Goal: Task Accomplishment & Management: Complete application form

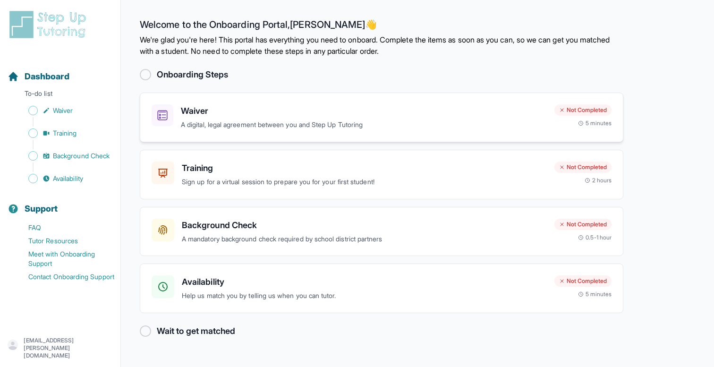
click at [386, 125] on p "A digital, legal agreement between you and Step Up Tutoring" at bounding box center [364, 124] width 366 height 11
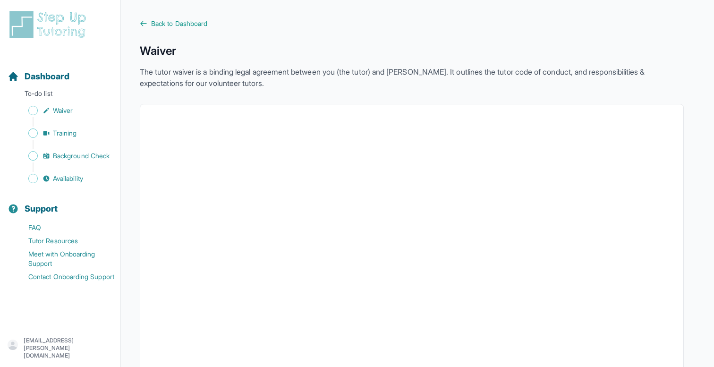
scroll to position [0, 0]
click at [66, 125] on div "Sidebar" at bounding box center [62, 121] width 109 height 9
click at [66, 133] on span "Training" at bounding box center [65, 132] width 24 height 9
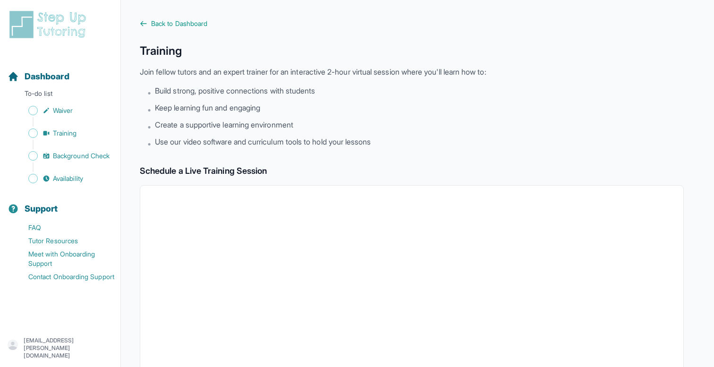
click at [68, 148] on div "Sidebar" at bounding box center [62, 144] width 109 height 9
click at [68, 153] on span "Background Check" at bounding box center [81, 155] width 57 height 9
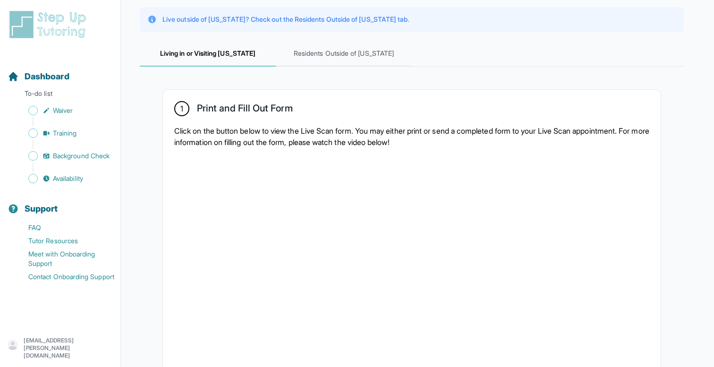
scroll to position [109, 0]
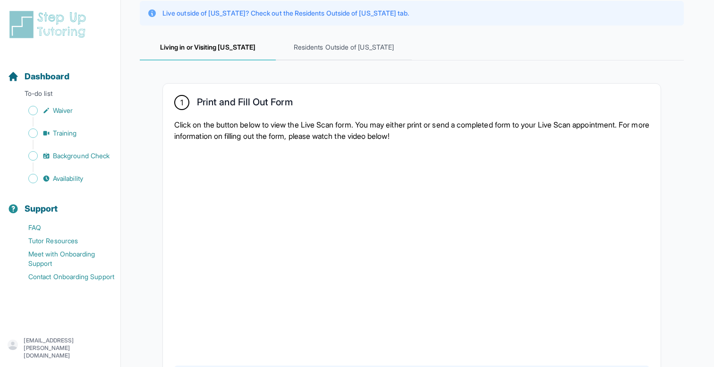
click at [237, 138] on p "Click on the button below to view the Live Scan form. You may either print or s…" at bounding box center [411, 130] width 475 height 23
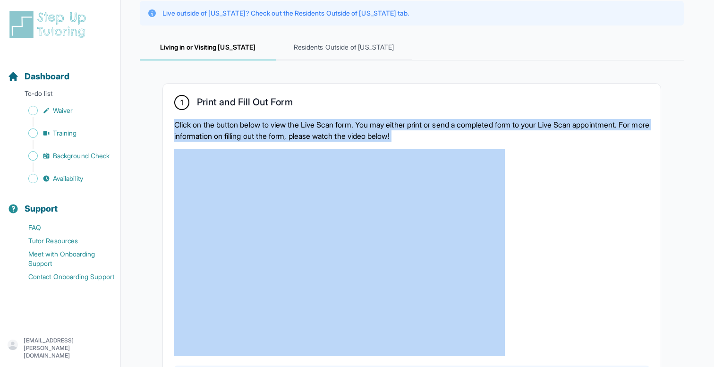
click at [237, 138] on p "Click on the button below to view the Live Scan form. You may either print or s…" at bounding box center [411, 130] width 475 height 23
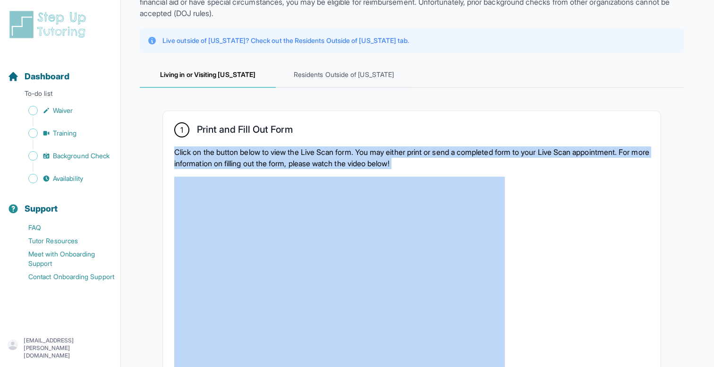
scroll to position [80, 0]
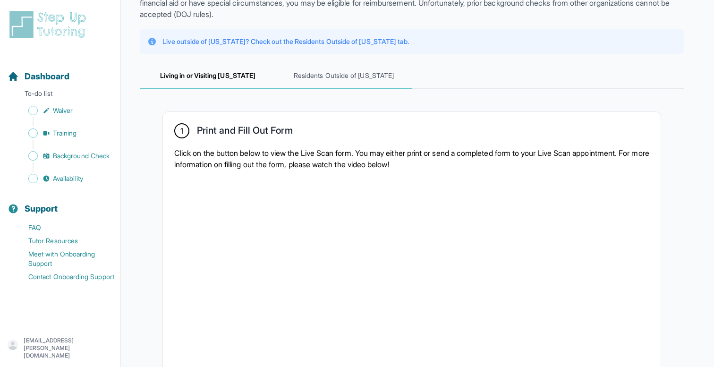
click at [349, 74] on span "Residents Outside of [US_STATE]" at bounding box center [344, 76] width 136 height 26
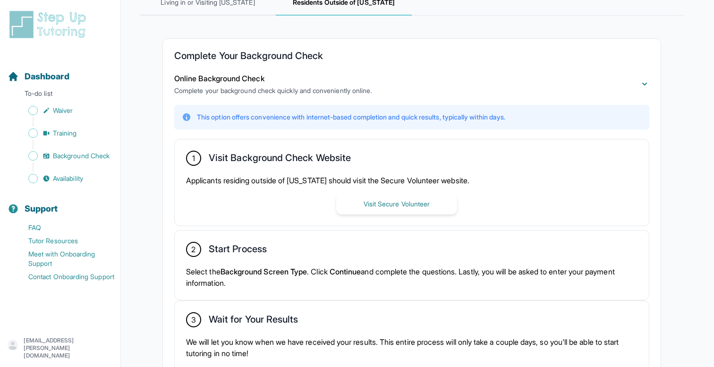
scroll to position [154, 0]
click at [357, 204] on button "Visit Secure Volunteer" at bounding box center [396, 203] width 121 height 21
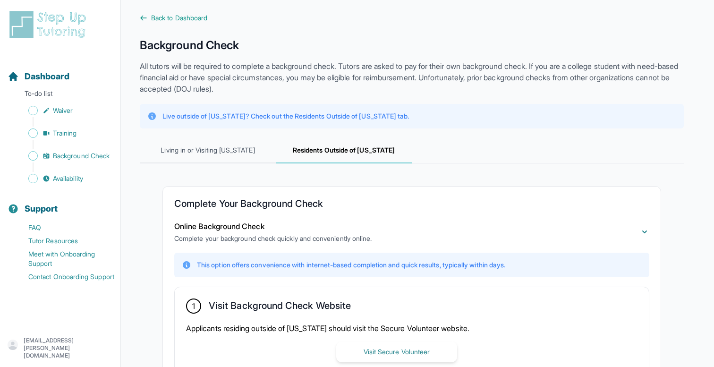
scroll to position [0, 0]
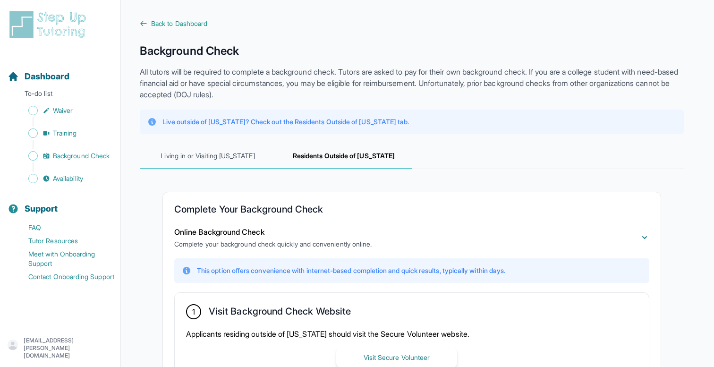
click at [238, 157] on span "Living in or Visiting [US_STATE]" at bounding box center [208, 157] width 136 height 26
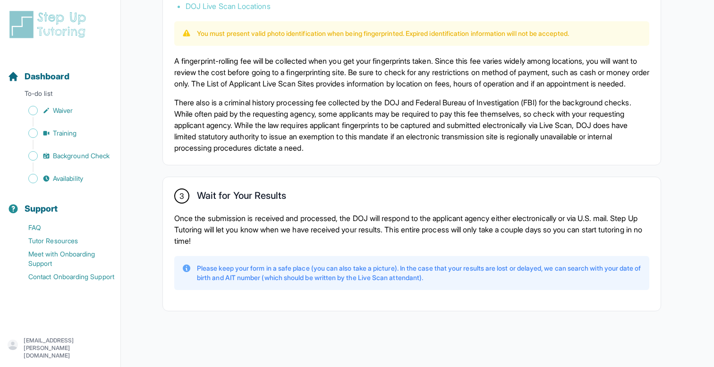
scroll to position [652, 0]
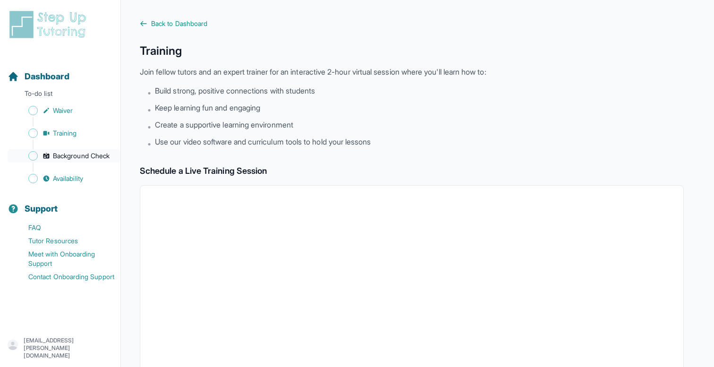
click at [100, 159] on span "Background Check" at bounding box center [81, 155] width 57 height 9
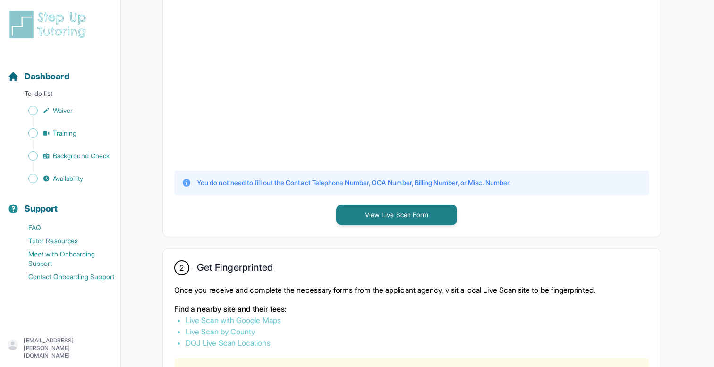
scroll to position [319, 0]
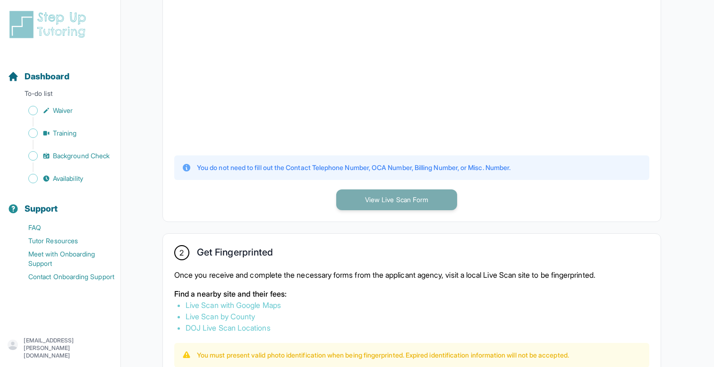
click at [346, 202] on button "View Live Scan Form" at bounding box center [396, 199] width 121 height 21
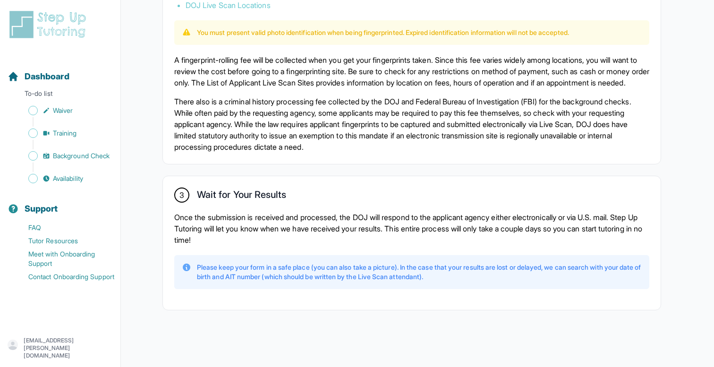
scroll to position [652, 0]
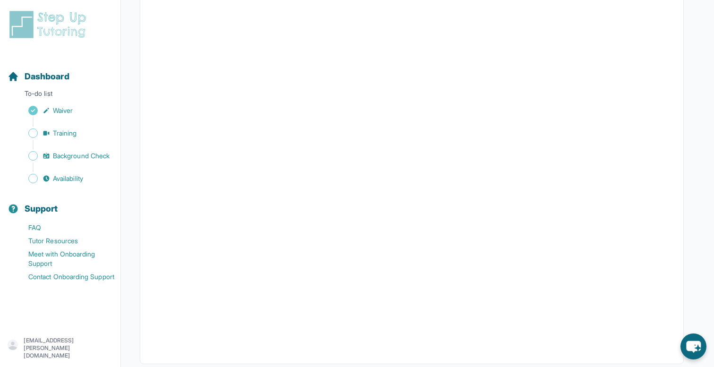
scroll to position [182, 0]
click at [49, 74] on span "Dashboard" at bounding box center [47, 76] width 45 height 13
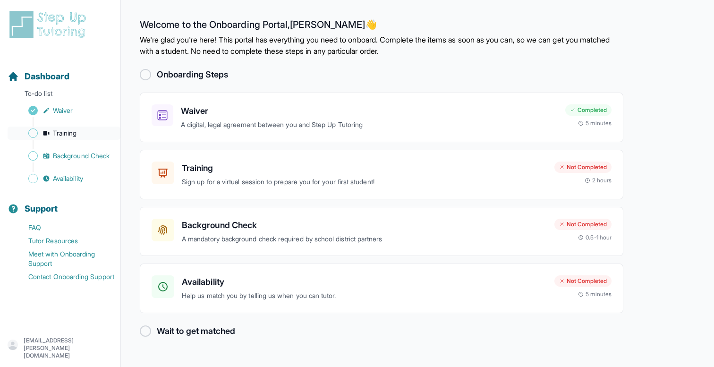
click at [63, 127] on link "Training" at bounding box center [64, 133] width 113 height 13
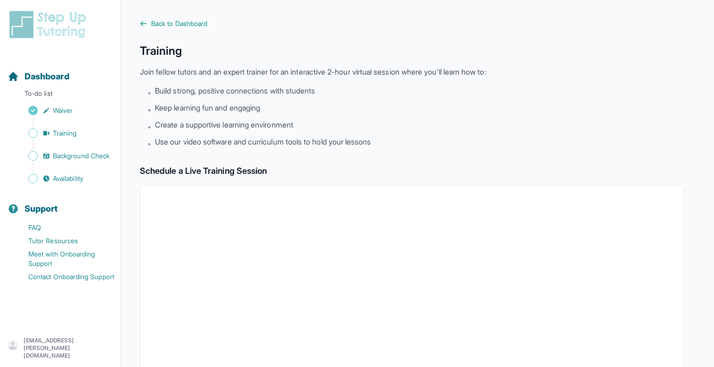
click at [184, 18] on main "Back to Dashboard Training Join fellow tutors and an expert trainer for an inte…" at bounding box center [417, 332] width 593 height 665
click at [184, 26] on span "Back to Dashboard" at bounding box center [179, 23] width 56 height 9
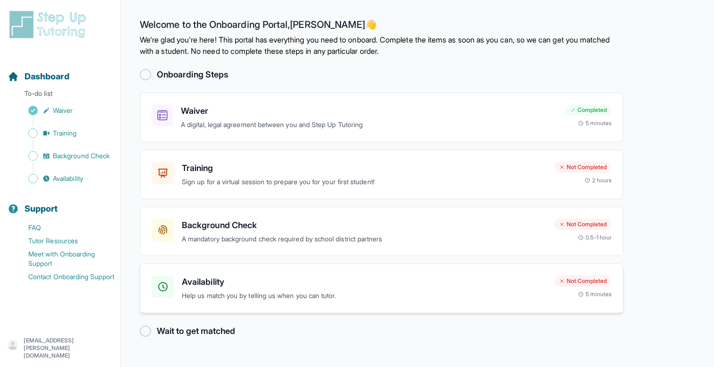
click at [571, 298] on div "Availability Help us match you by telling us when you can tutor. Not Completed …" at bounding box center [382, 288] width 460 height 26
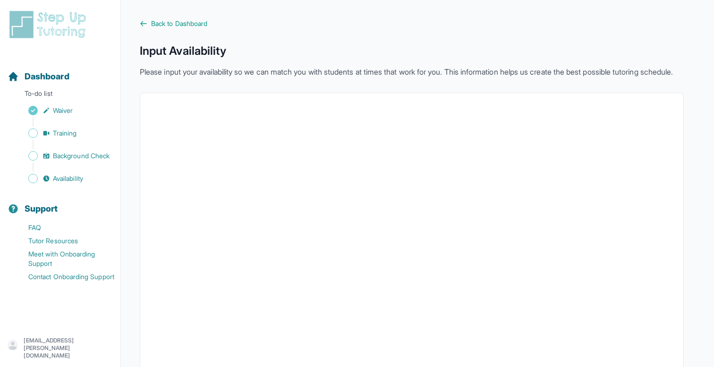
scroll to position [182, 0]
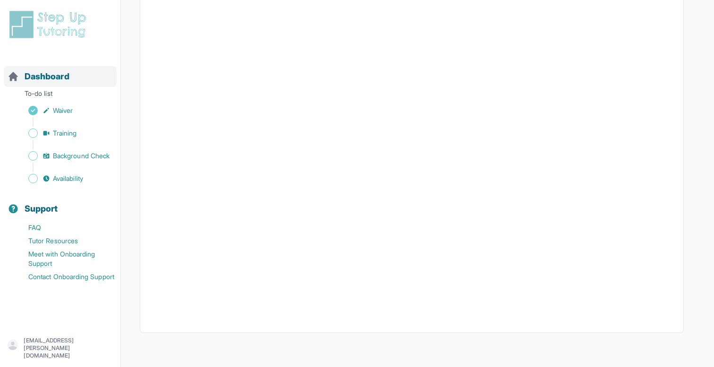
click at [37, 79] on span "Dashboard" at bounding box center [47, 76] width 45 height 13
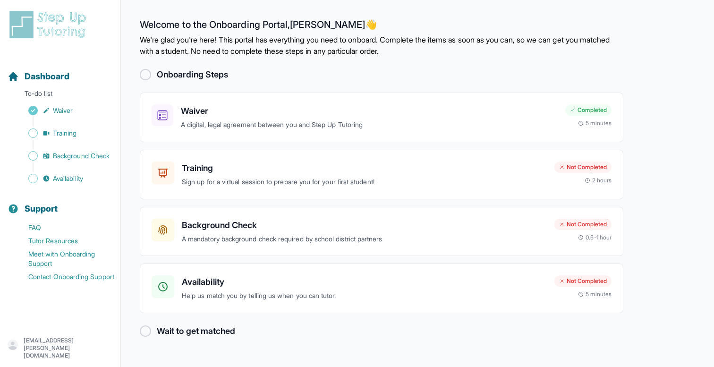
click at [191, 332] on h2 "Wait to get matched" at bounding box center [196, 330] width 78 height 13
click at [199, 332] on h2 "Wait to get matched" at bounding box center [196, 330] width 78 height 13
